Goal: Find specific page/section: Find specific page/section

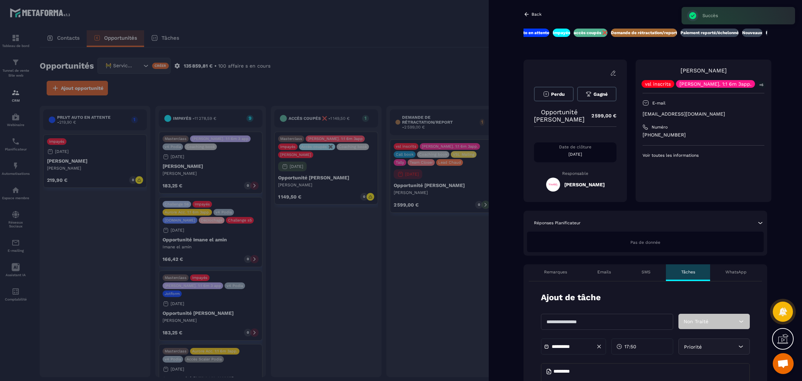
scroll to position [542, 0]
click at [378, 74] on div at bounding box center [401, 190] width 802 height 381
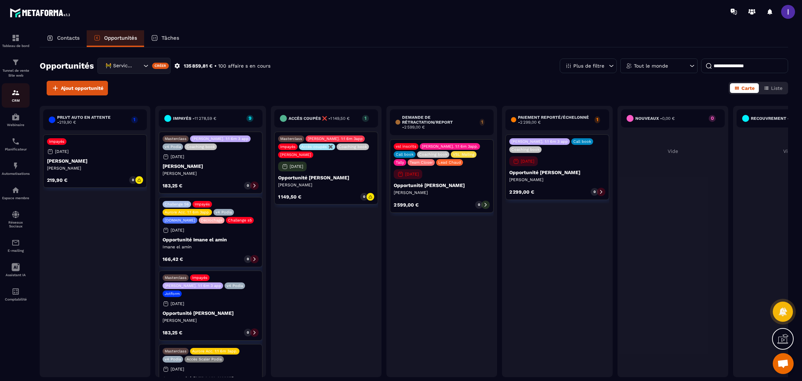
click at [18, 88] on link "CRM" at bounding box center [16, 95] width 28 height 24
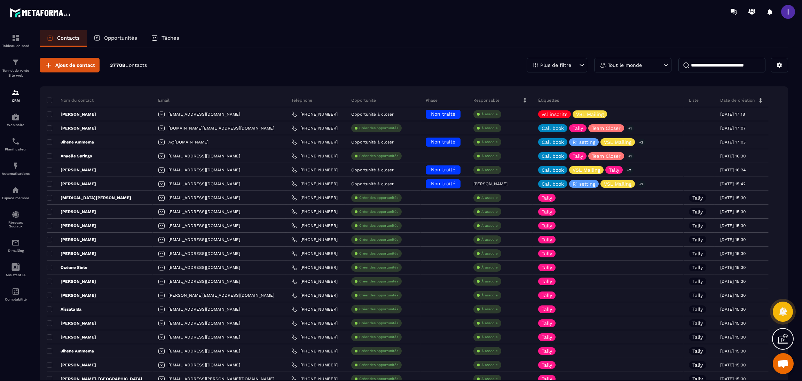
click at [706, 65] on input at bounding box center [721, 65] width 87 height 15
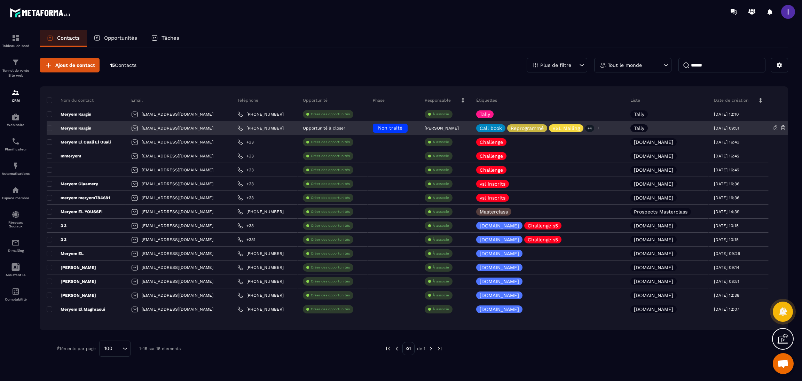
type input "******"
click at [110, 127] on div "Meryem Kargin" at bounding box center [86, 128] width 79 height 14
